Goal: Navigation & Orientation: Find specific page/section

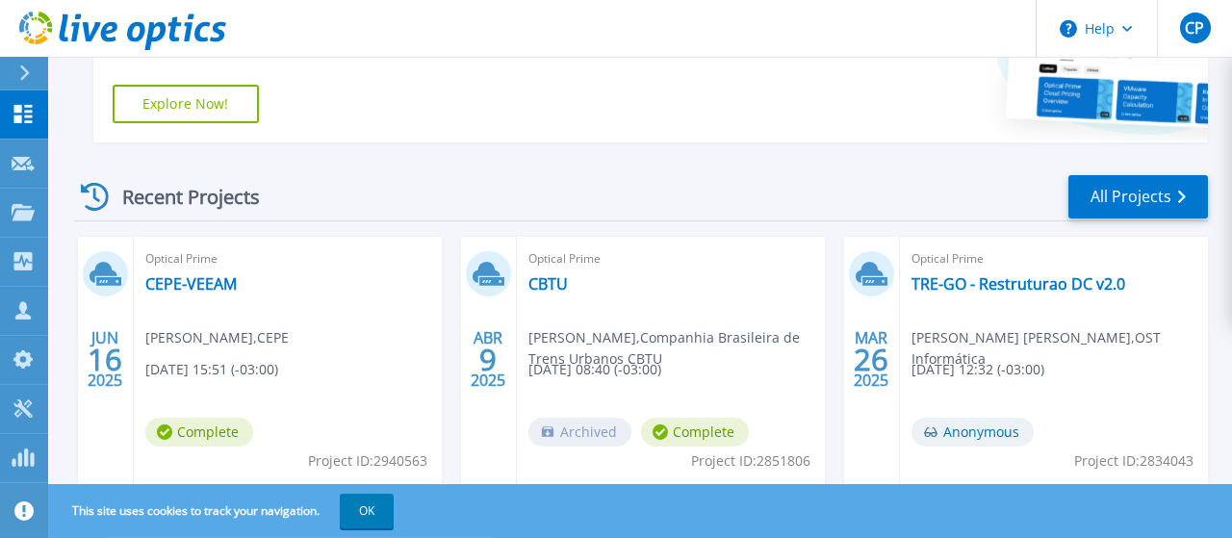
scroll to position [499, 0]
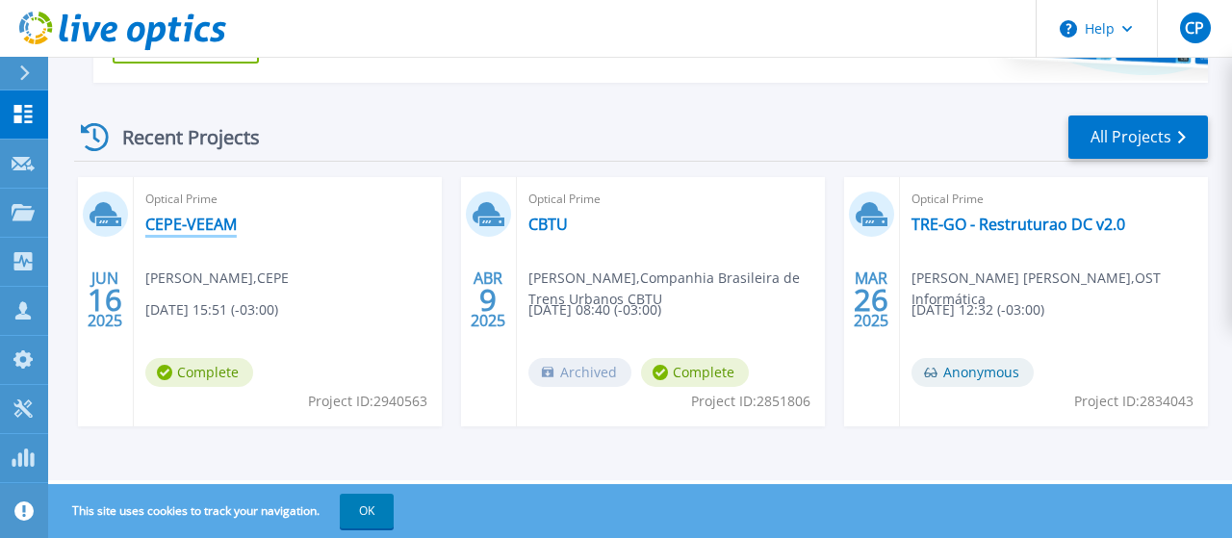
click at [197, 227] on link "CEPE-VEEAM" at bounding box center [190, 224] width 91 height 19
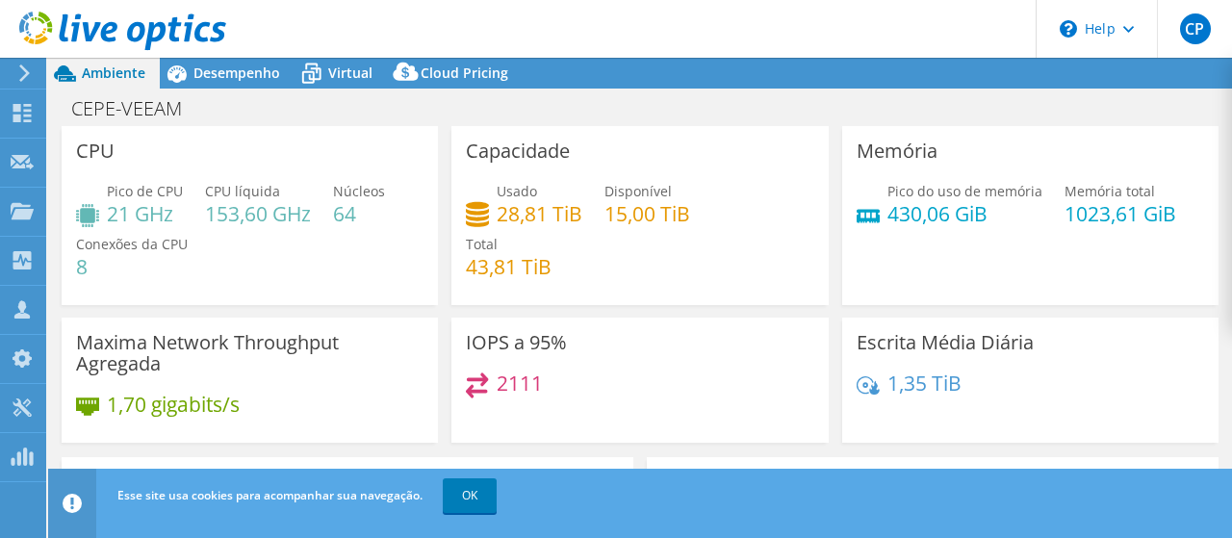
select select "USD"
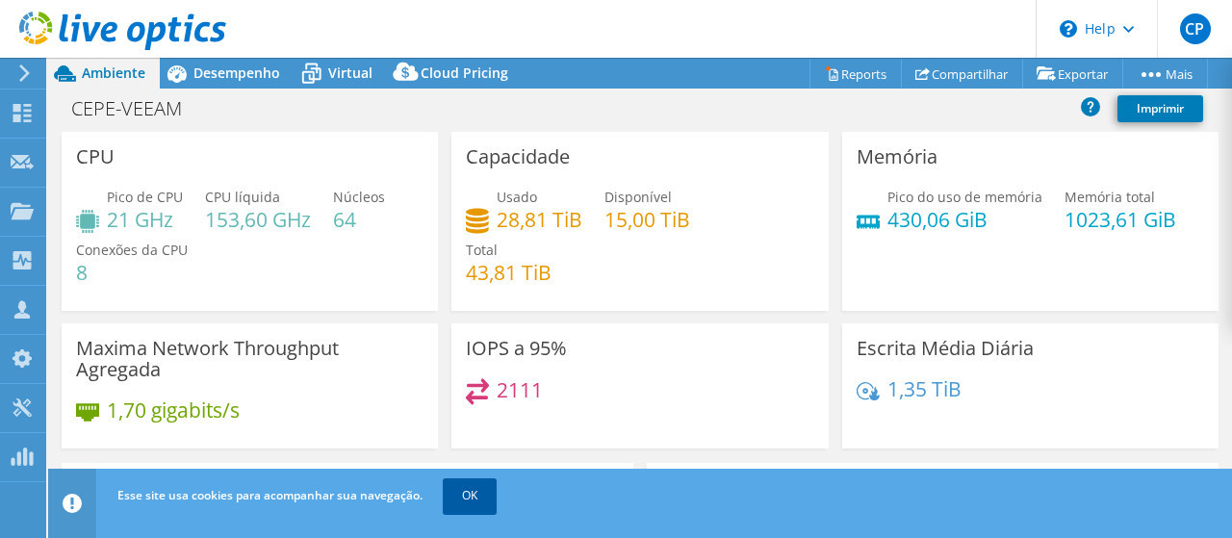
click at [480, 490] on link "OK" at bounding box center [470, 496] width 54 height 35
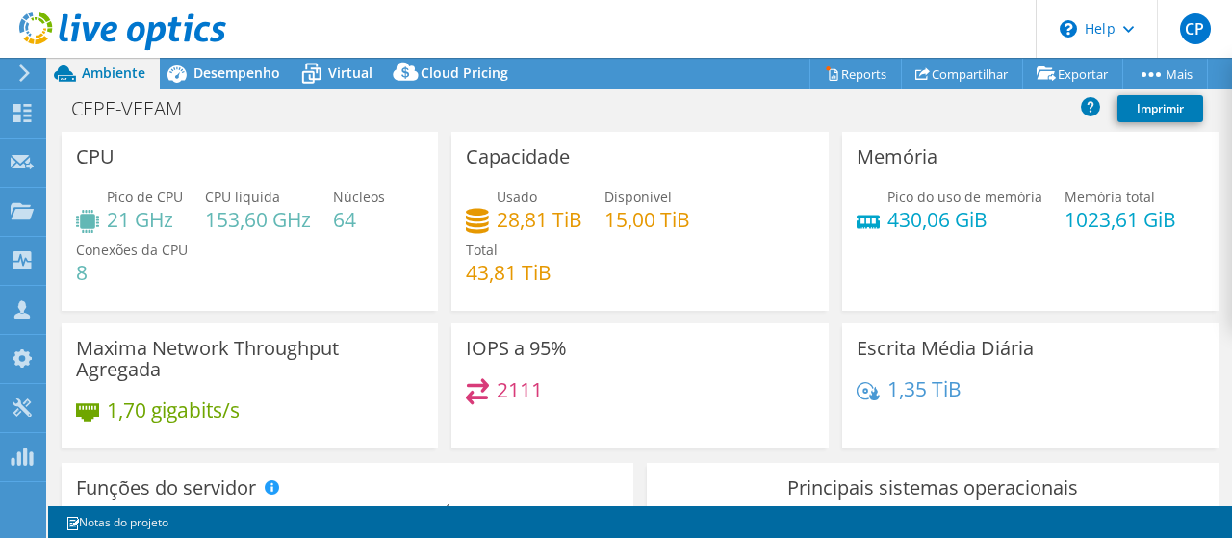
click at [105, 31] on use at bounding box center [122, 31] width 207 height 39
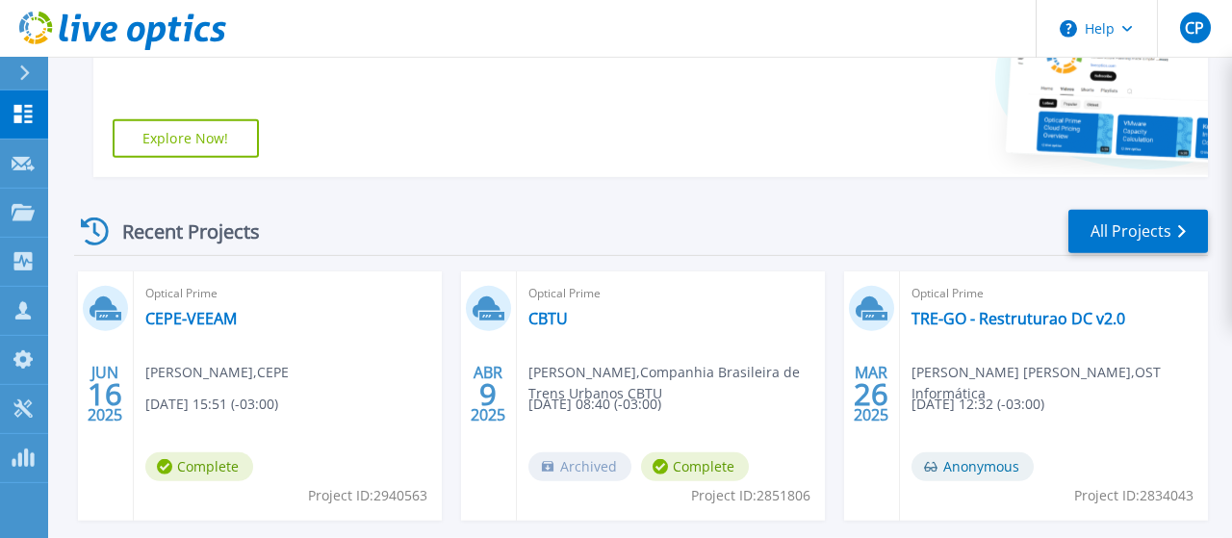
scroll to position [399, 0]
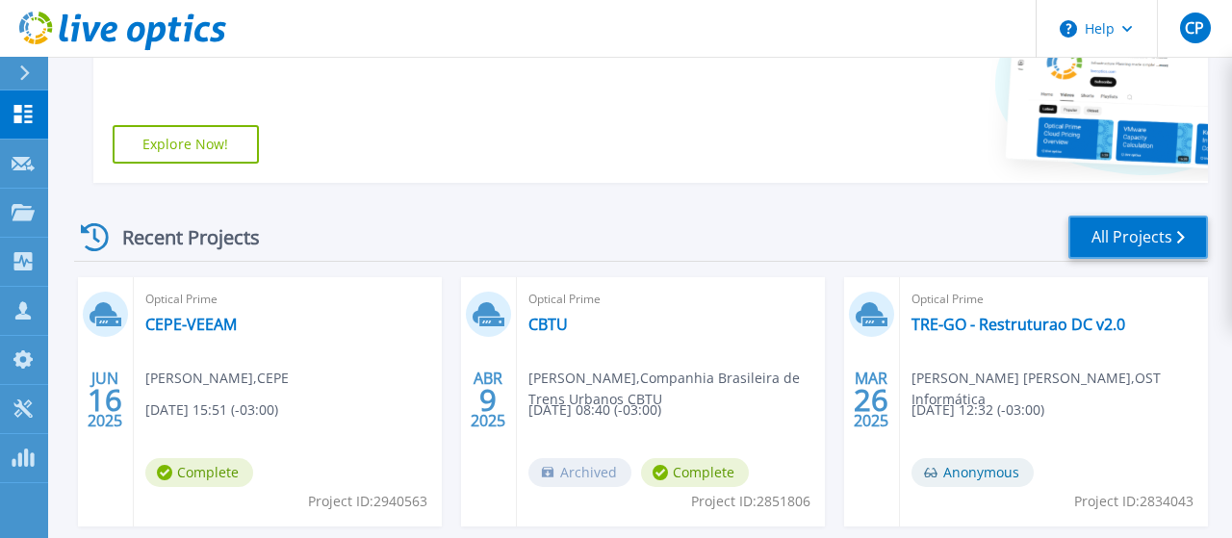
click at [1116, 237] on link "All Projects" at bounding box center [1139, 237] width 140 height 43
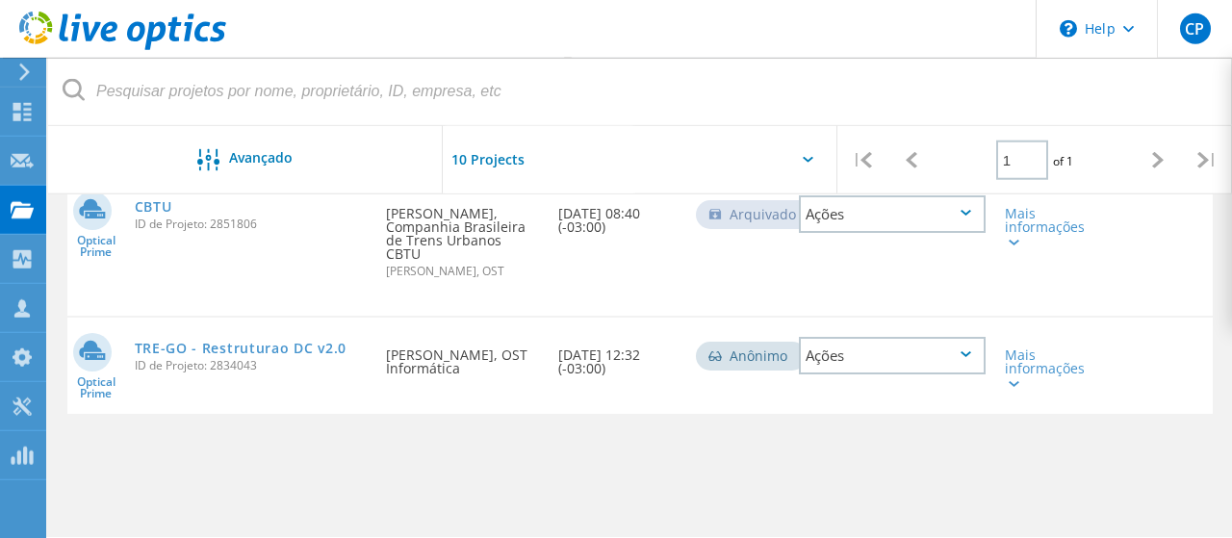
scroll to position [439, 0]
